Goal: Check status: Check status

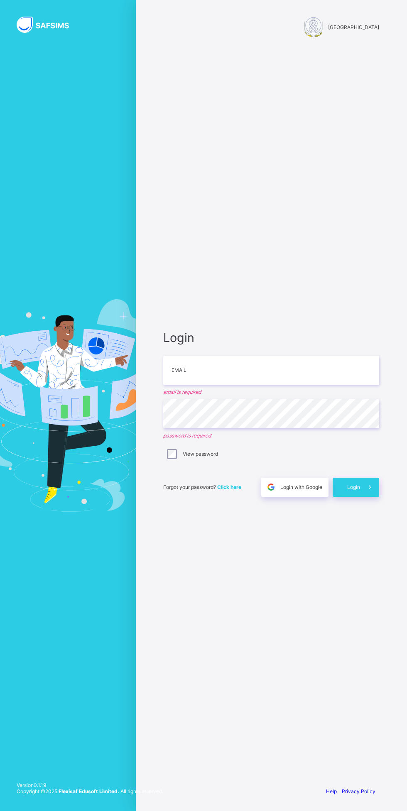
click at [369, 487] on icon at bounding box center [369, 487] width 9 height 8
click at [301, 487] on span "Login with Google" at bounding box center [301, 487] width 42 height 6
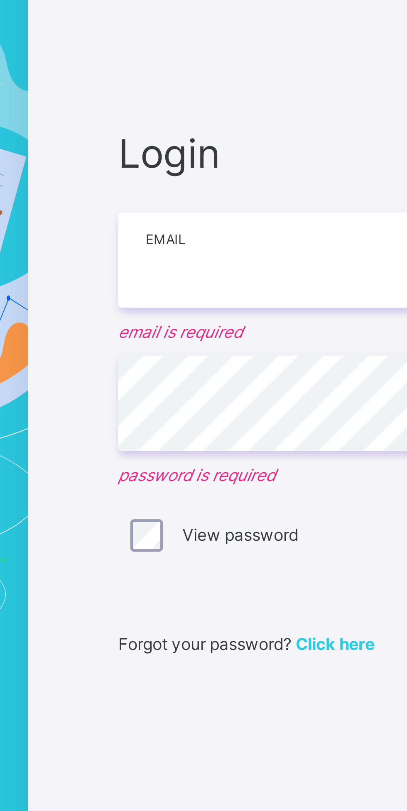
click at [180, 373] on input "email" at bounding box center [271, 370] width 216 height 29
type input "**********"
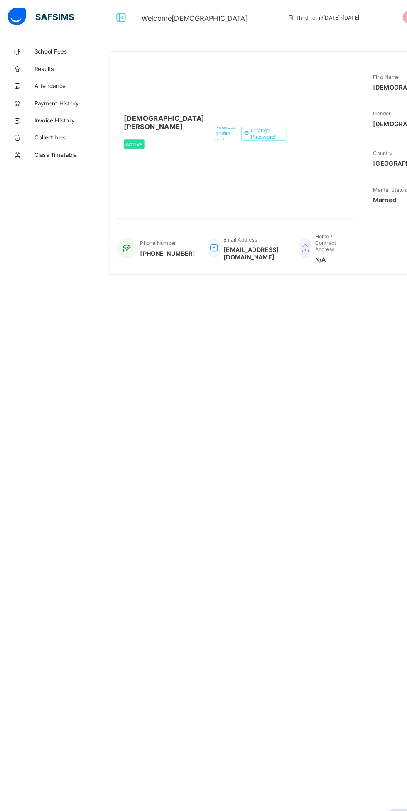
click at [40, 55] on link "School Fees" at bounding box center [50, 49] width 100 height 17
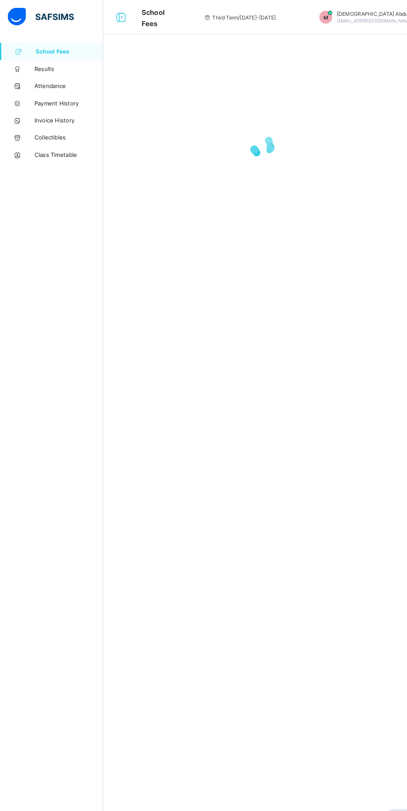
click at [50, 66] on span "Results" at bounding box center [66, 66] width 66 height 7
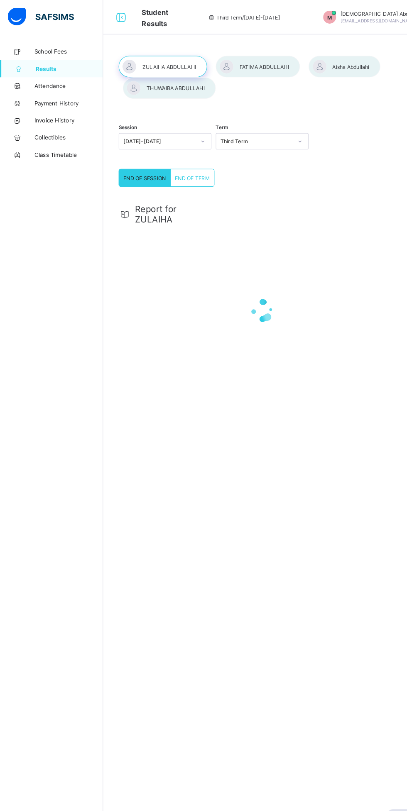
click at [245, 64] on div at bounding box center [248, 64] width 81 height 21
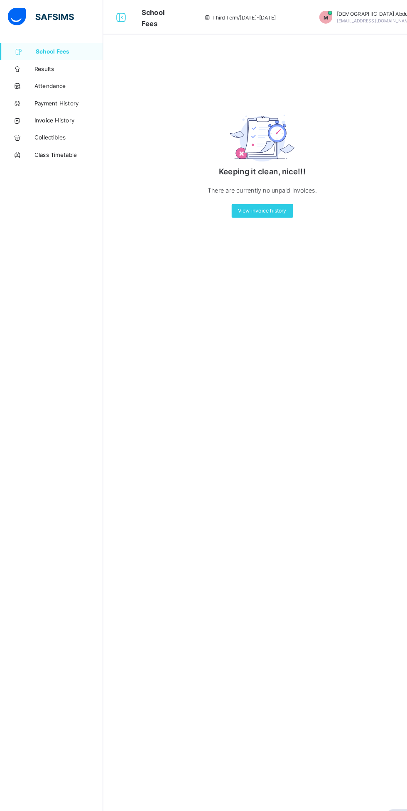
click at [33, 83] on span "Attendance" at bounding box center [66, 83] width 66 height 7
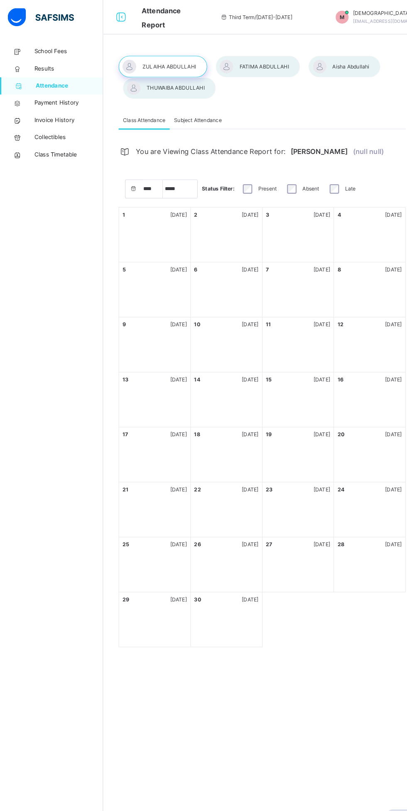
select select "****"
select select "*"
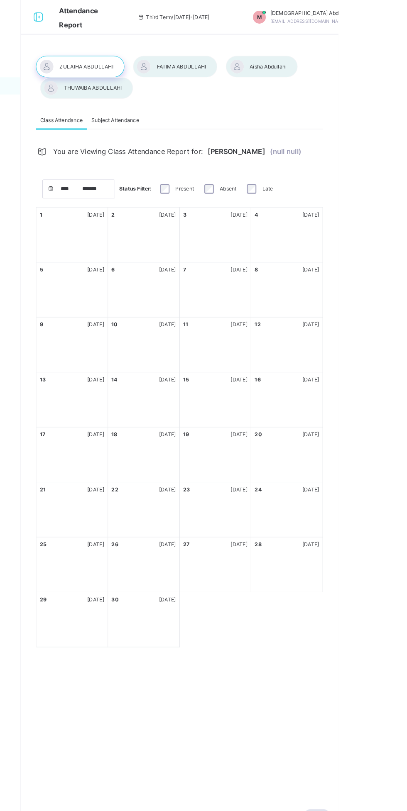
click at [266, 64] on div at bounding box center [248, 64] width 81 height 21
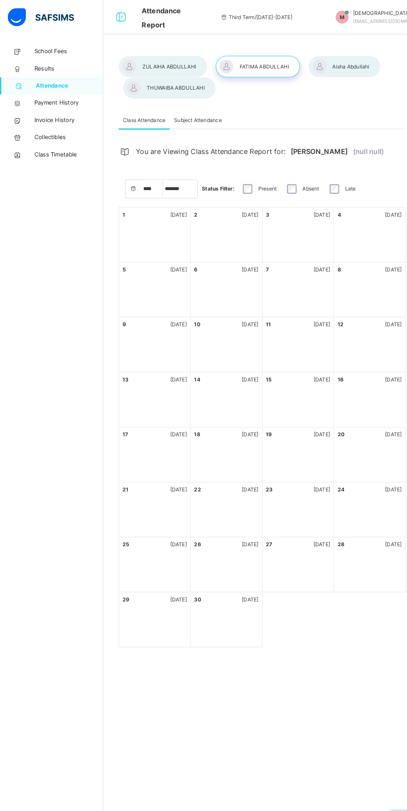
click at [220, 461] on div "18 [DATE]" at bounding box center [218, 439] width 69 height 53
click at [220, 453] on div "18 [DATE]" at bounding box center [218, 439] width 69 height 53
